Goal: Task Accomplishment & Management: Complete application form

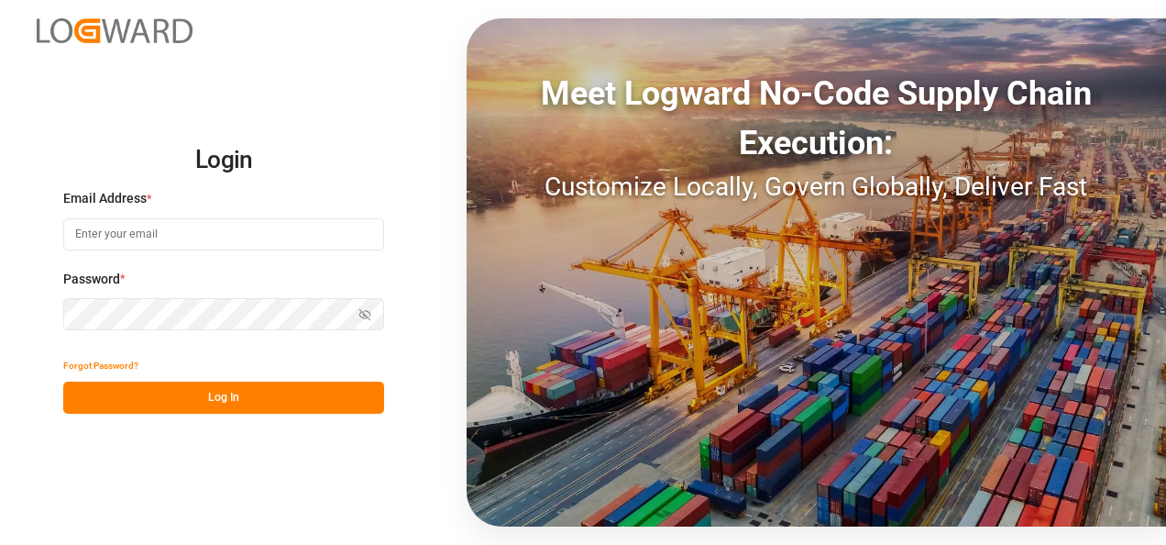
drag, startPoint x: 0, startPoint y: 0, endPoint x: 124, endPoint y: 225, distance: 256.5
click at [124, 225] on input at bounding box center [223, 234] width 321 height 32
type input "[PERSON_NAME][EMAIL_ADDRESS][PERSON_NAME][DOMAIN_NAME]"
click at [225, 390] on button "Log In" at bounding box center [223, 397] width 321 height 32
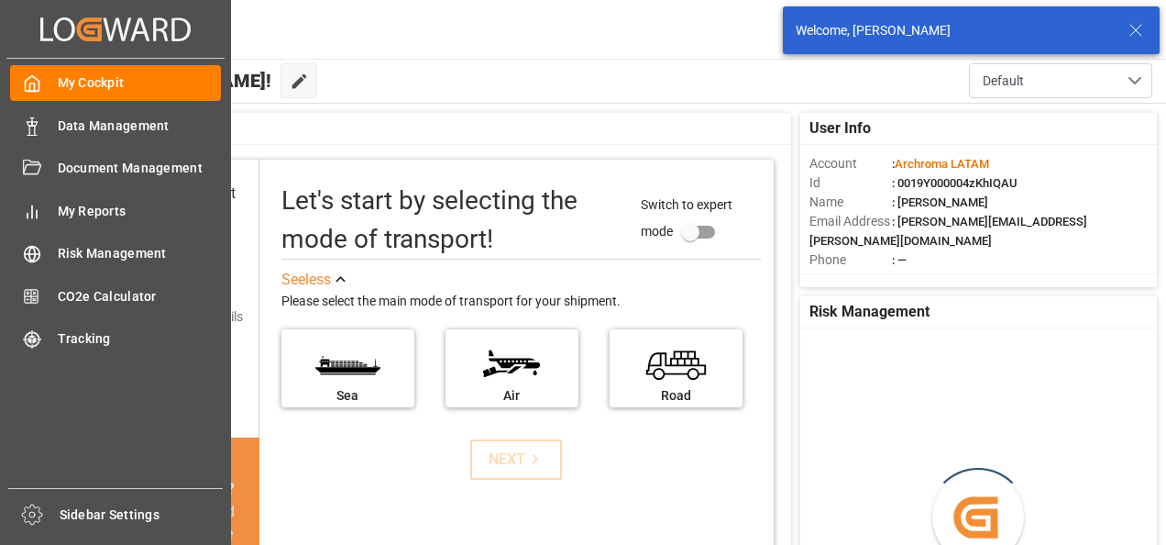
click at [50, 128] on div "Data Management Data Management" at bounding box center [115, 125] width 211 height 36
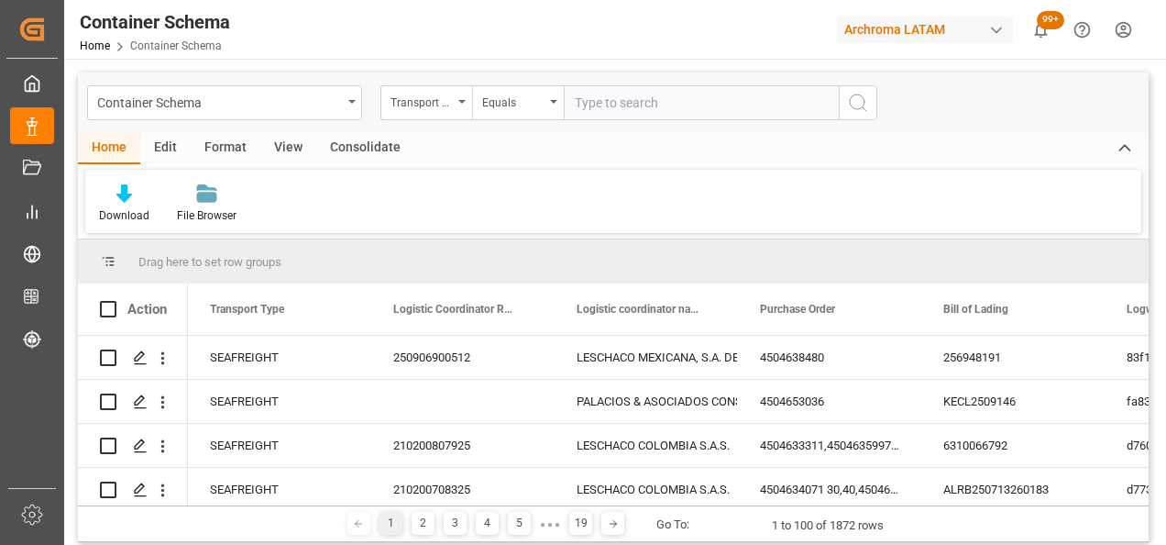
click at [308, 103] on div "Container Schema" at bounding box center [219, 101] width 245 height 23
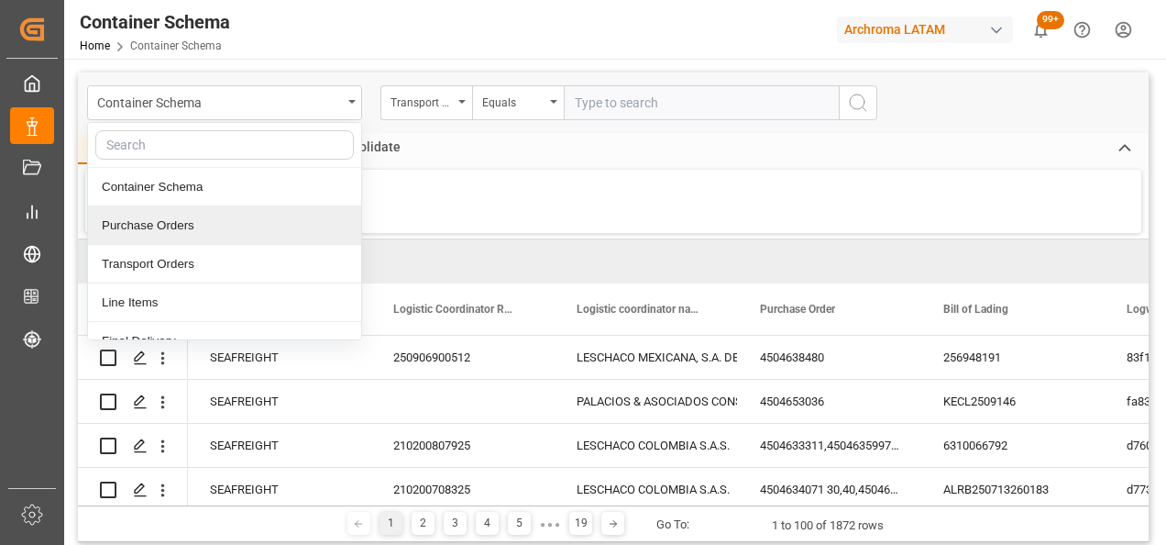
click at [176, 214] on div "Purchase Orders" at bounding box center [224, 225] width 273 height 39
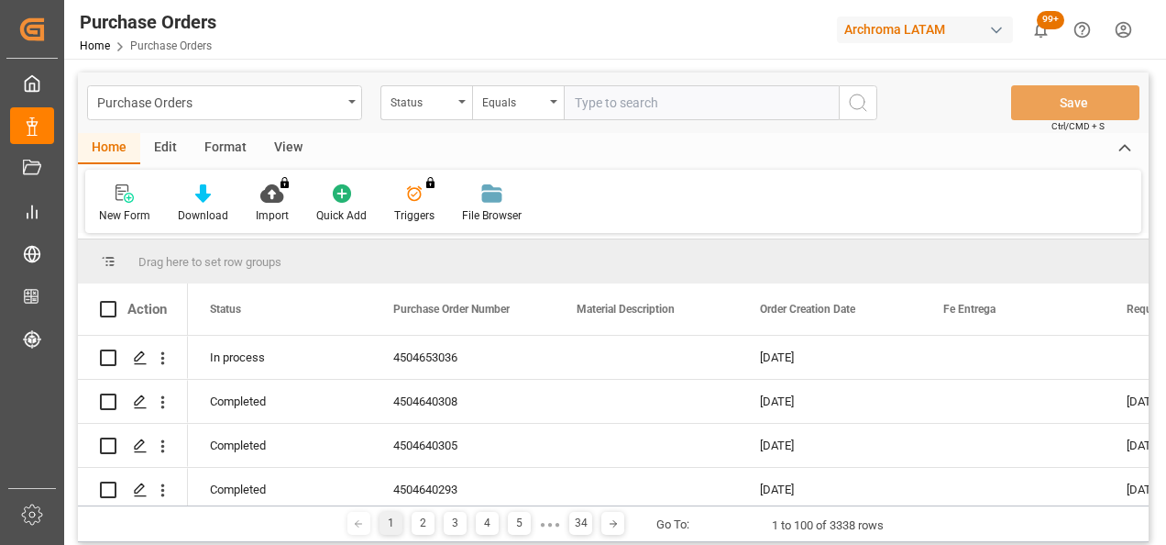
click at [460, 102] on icon "open menu" at bounding box center [461, 102] width 7 height 4
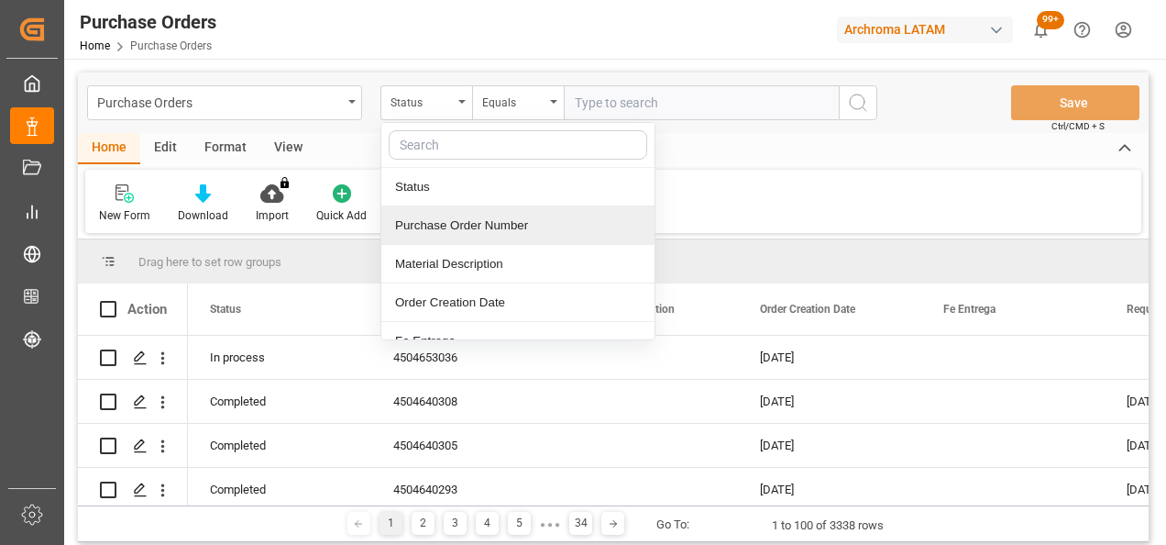
click at [519, 221] on div "Purchase Order Number" at bounding box center [517, 225] width 273 height 39
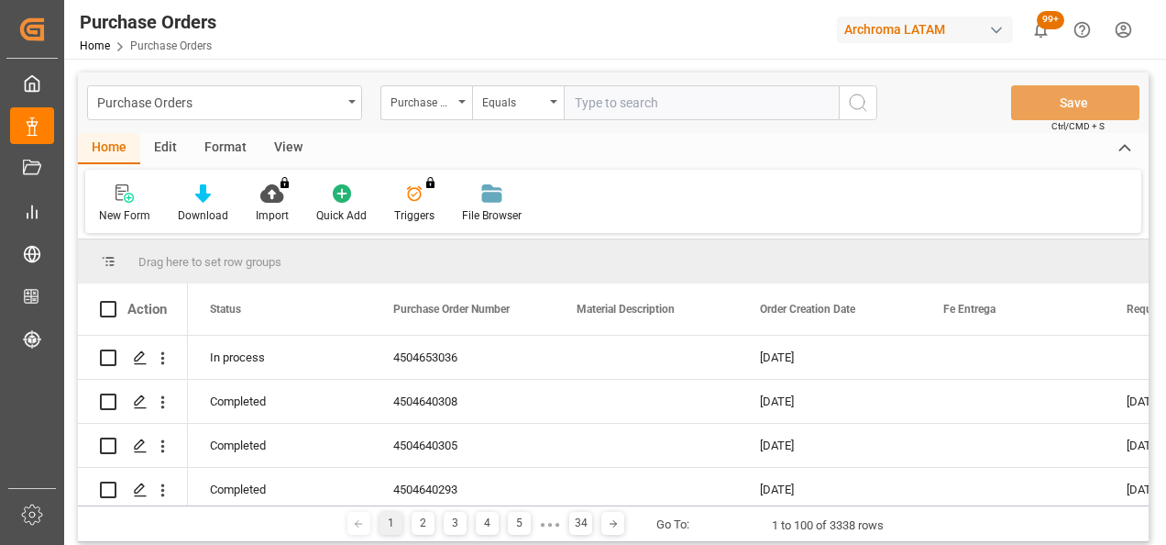
click at [616, 102] on input "text" at bounding box center [701, 102] width 275 height 35
paste input "Dear [PERSON_NAME] Good Day, Please note that at the moment we do not have an a…"
type input "D"
paste input "4504629096"
type input "4504629096"
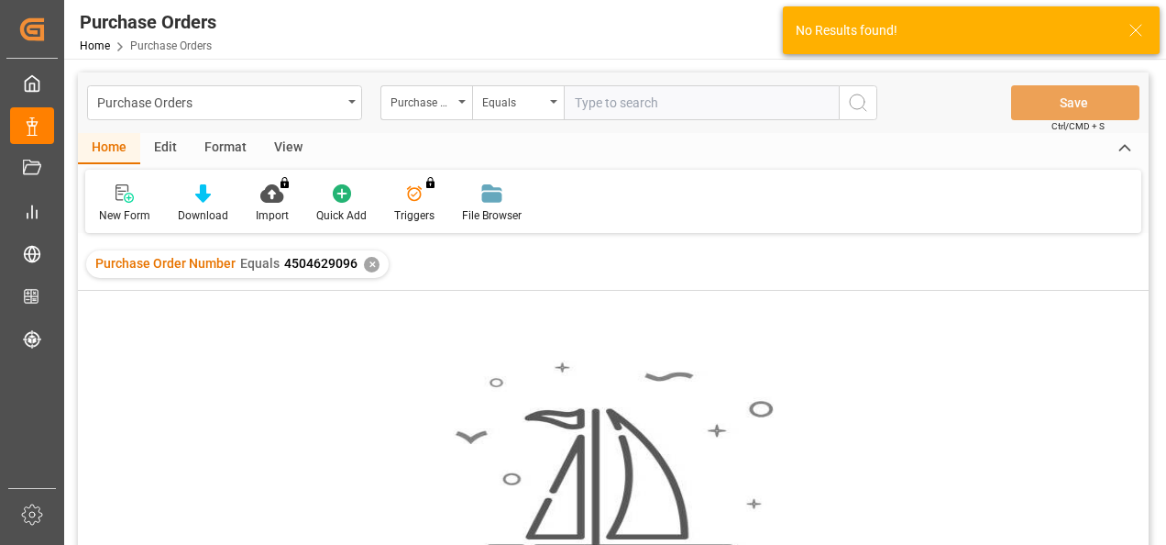
click at [370, 270] on div "✕" at bounding box center [372, 265] width 16 height 16
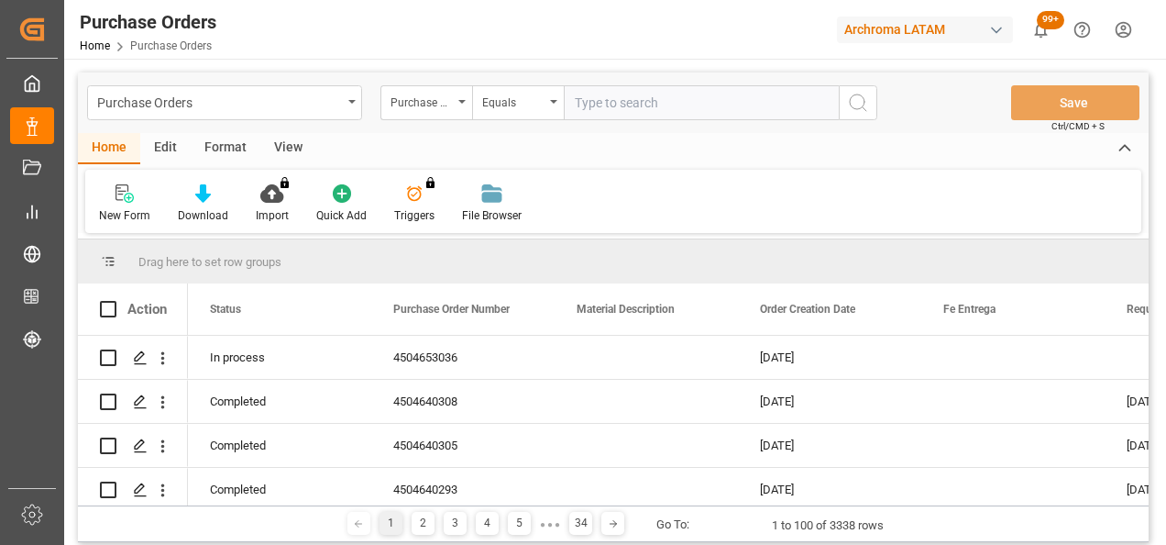
click at [638, 105] on input "text" at bounding box center [701, 102] width 275 height 35
paste input "4504629096"
type input "4504629096"
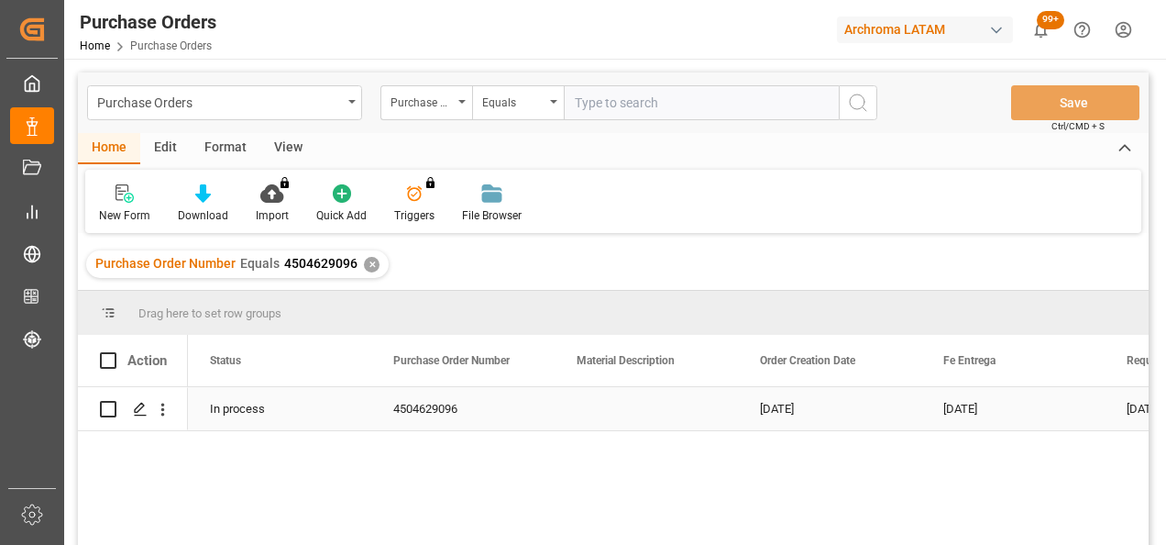
click at [135, 412] on polygon "Press SPACE to select this row." at bounding box center [139, 407] width 9 height 9
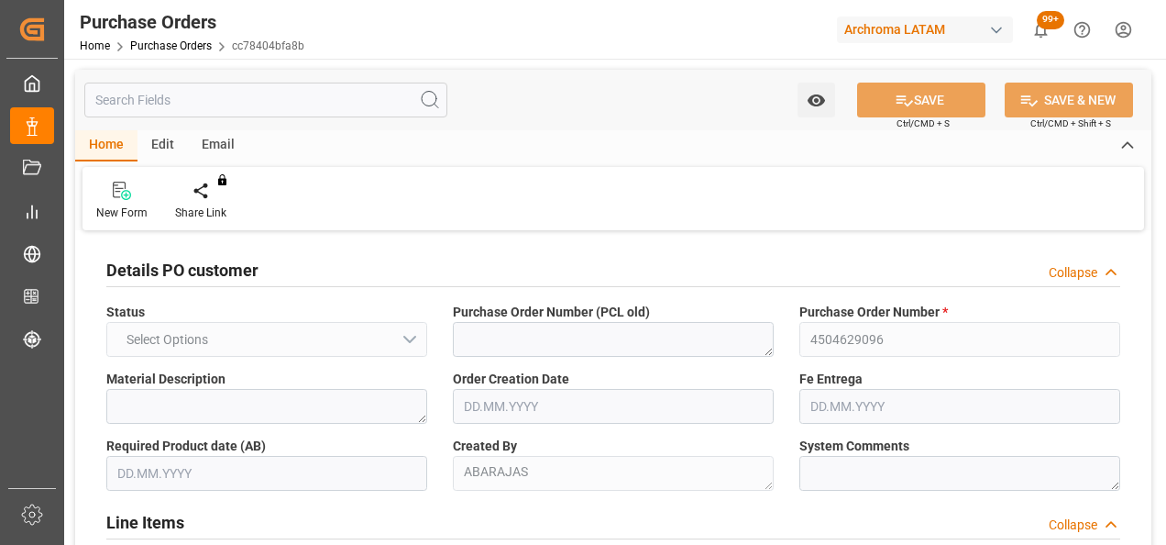
type input "1"
type input "[DATE]"
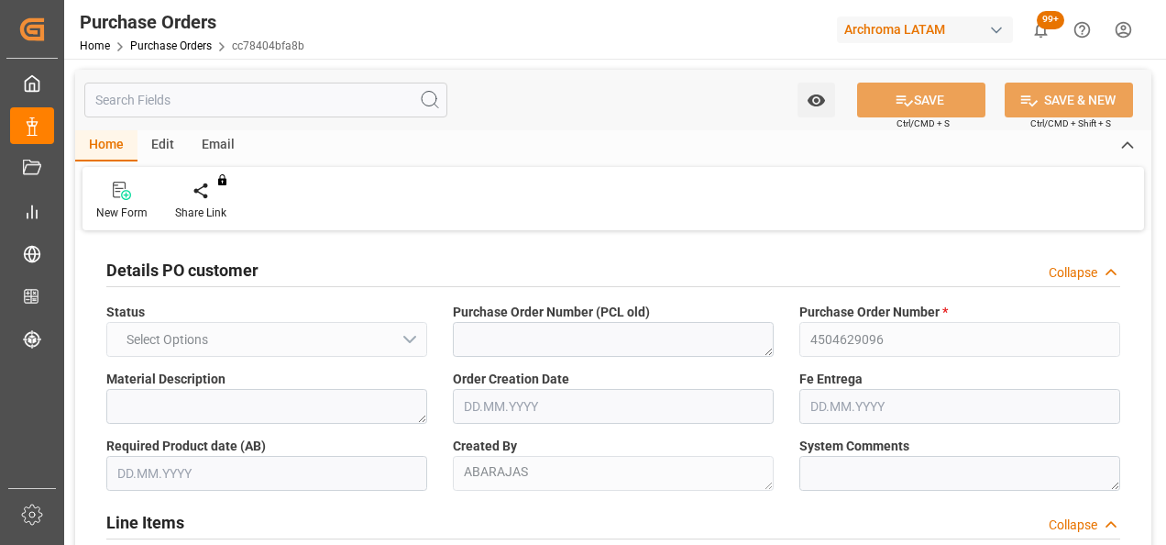
type input "[DATE]"
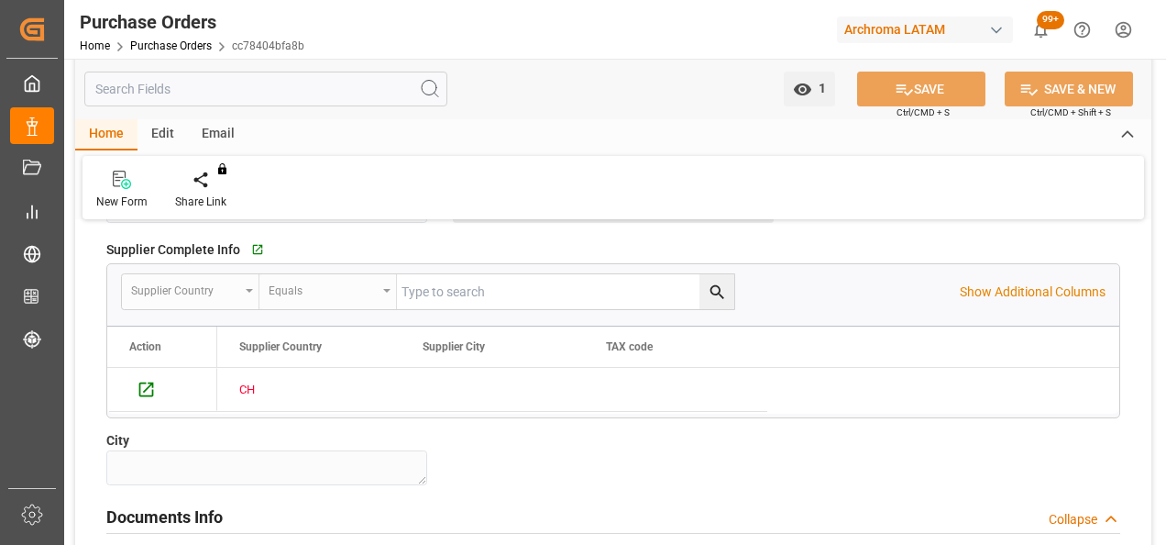
scroll to position [1192, 0]
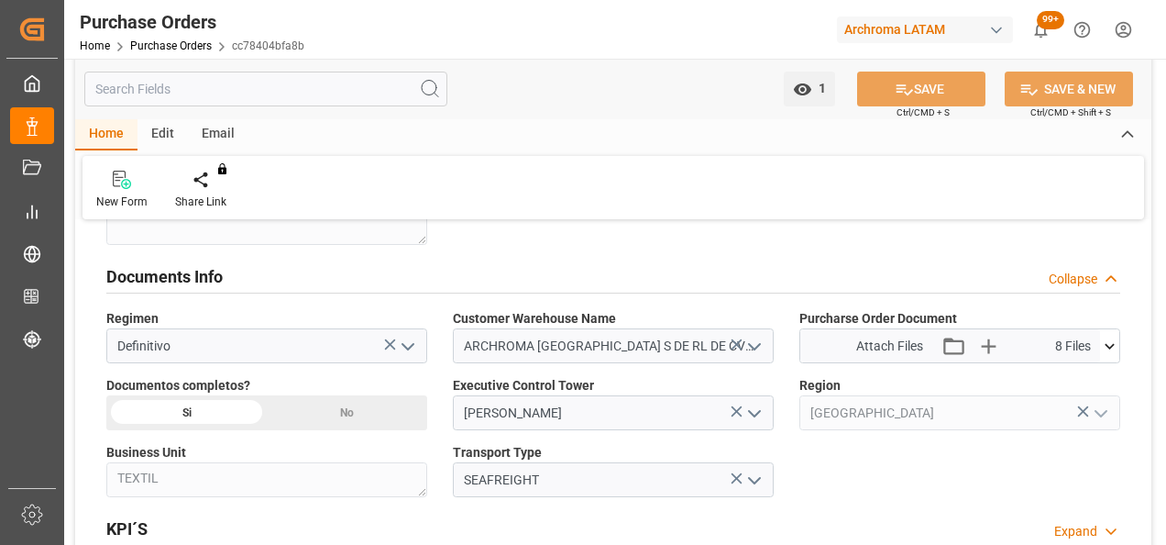
click at [1111, 343] on icon at bounding box center [1110, 346] width 10 height 6
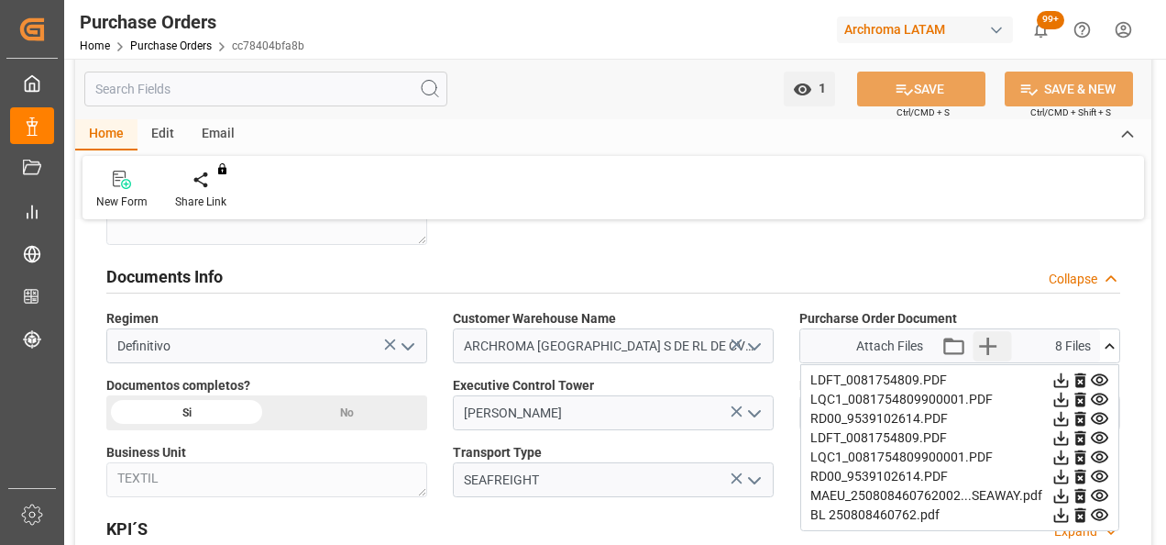
click at [988, 342] on icon "button" at bounding box center [987, 345] width 17 height 17
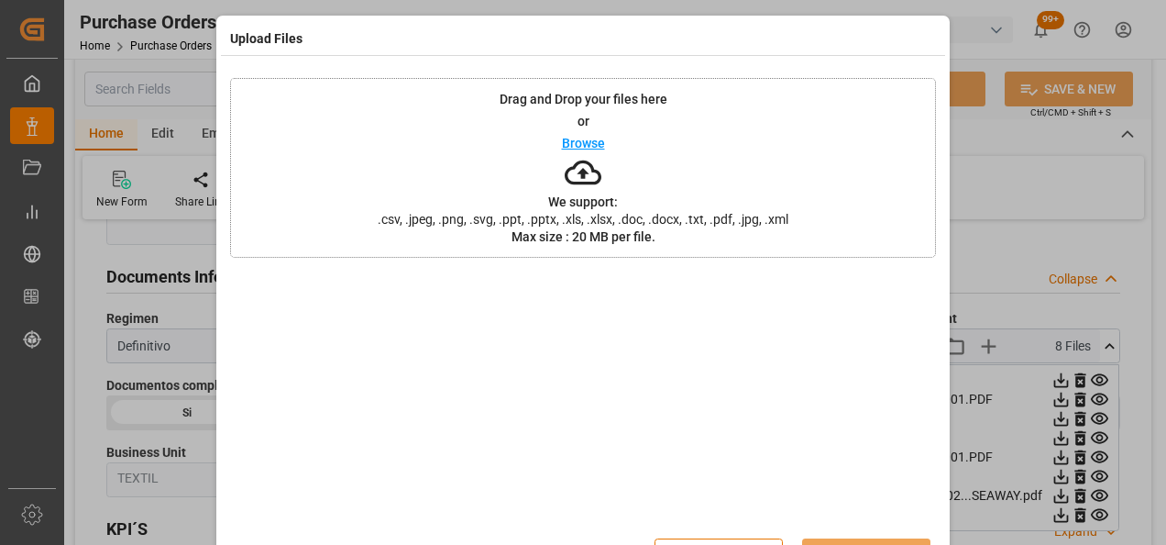
click at [395, 150] on div "Drag and Drop your files here or Browse We support: .csv, .jpeg, .png, .svg, .p…" at bounding box center [583, 168] width 706 height 180
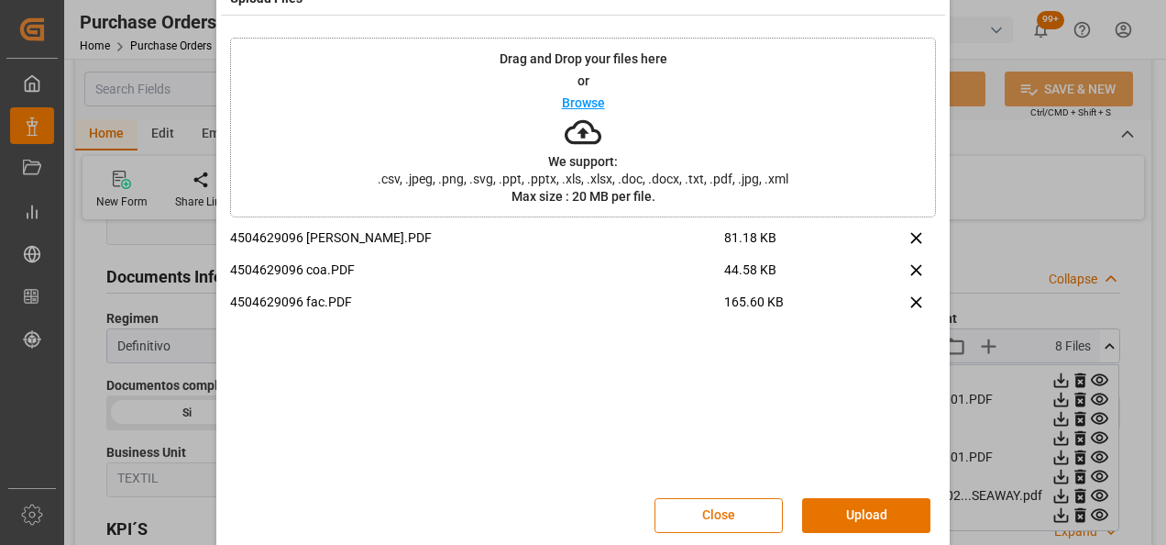
scroll to position [60, 0]
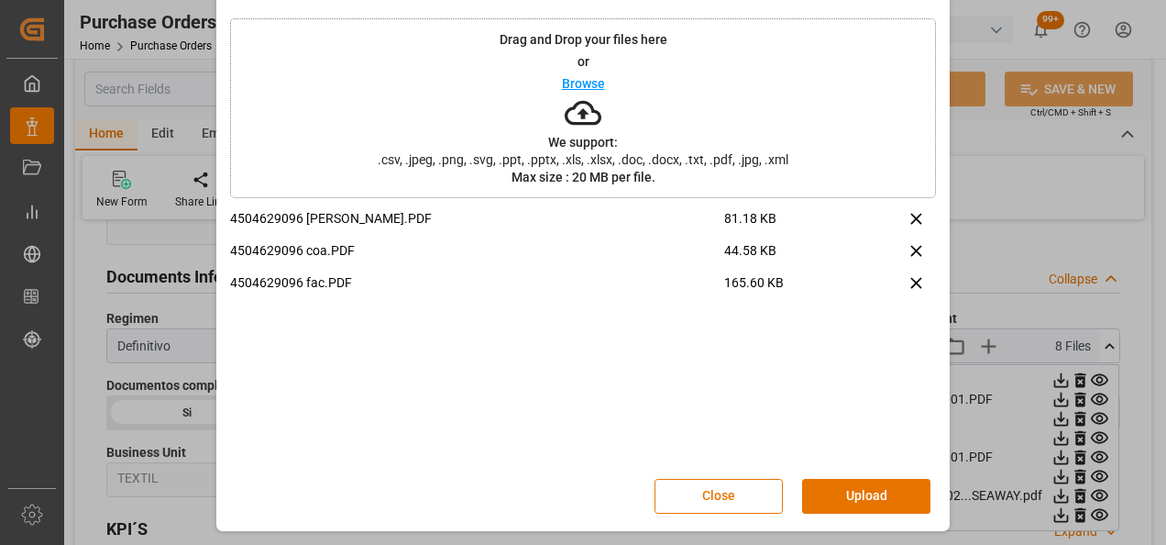
click at [867, 486] on button "Upload" at bounding box center [866, 496] width 128 height 35
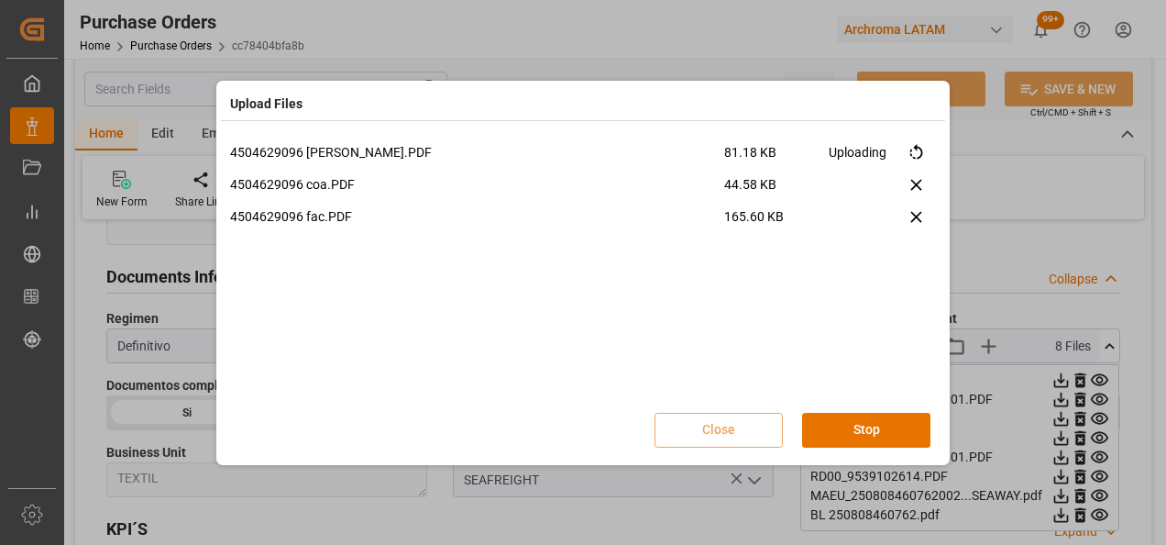
scroll to position [0, 0]
click at [821, 435] on button "Done" at bounding box center [866, 430] width 128 height 35
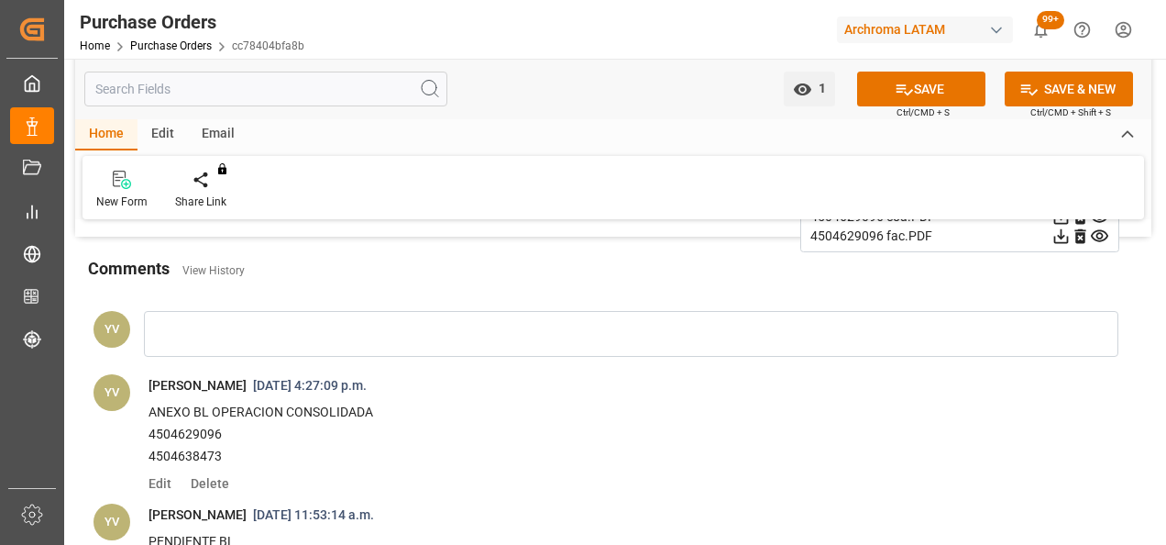
scroll to position [1650, 0]
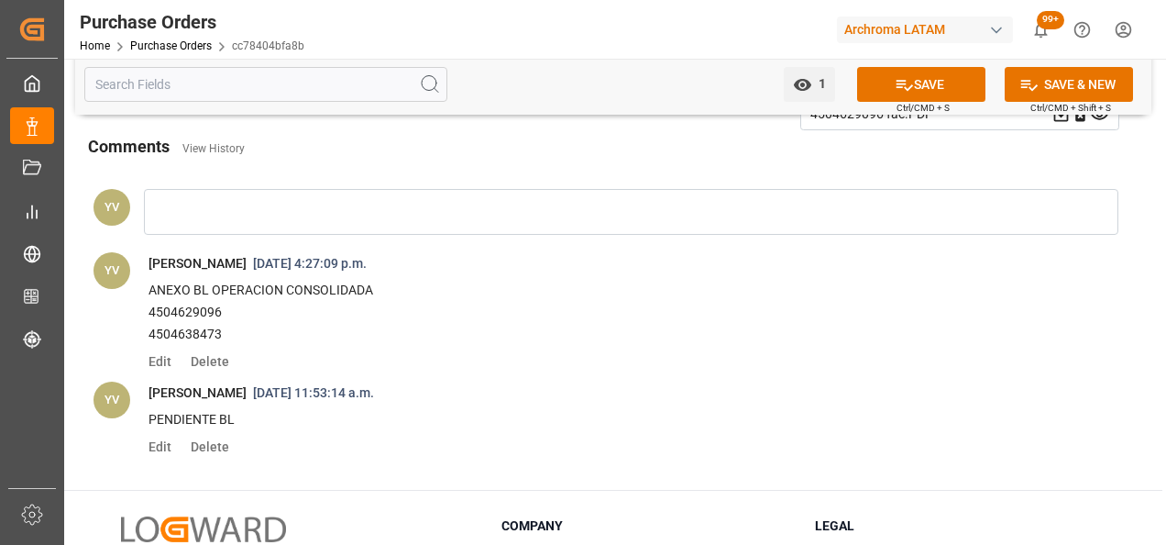
click at [928, 68] on button "SAVE" at bounding box center [921, 84] width 128 height 35
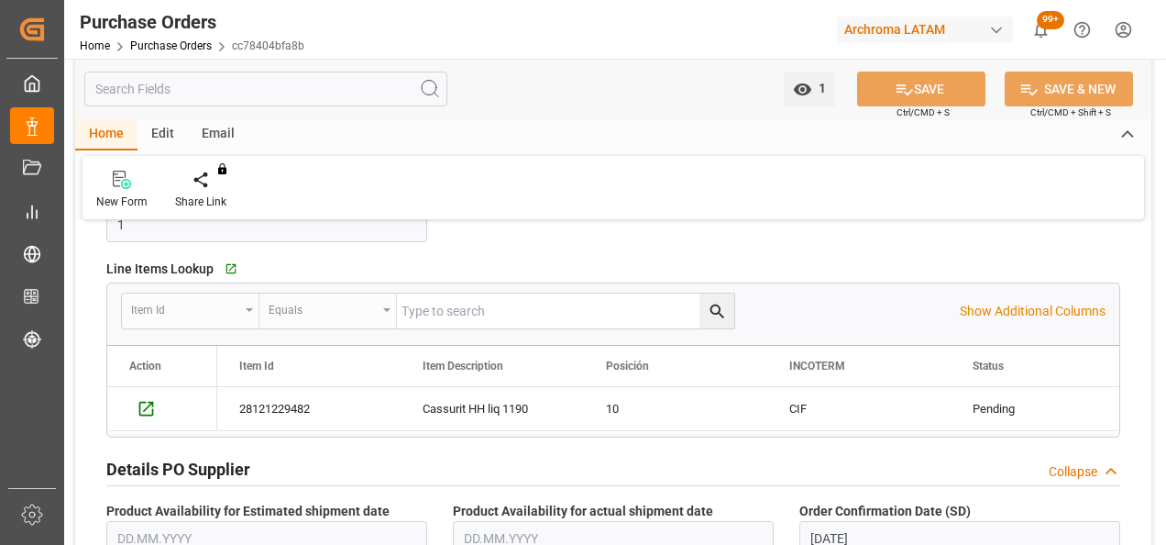
scroll to position [0, 0]
